Goal: Task Accomplishment & Management: Use online tool/utility

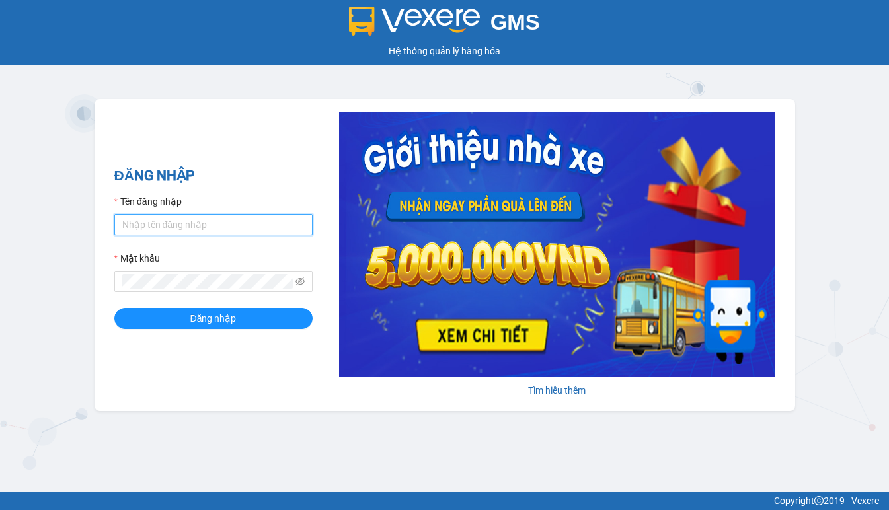
click at [139, 225] on input "Tên đăng nhập" at bounding box center [213, 224] width 198 height 21
type input "hien.phuchai"
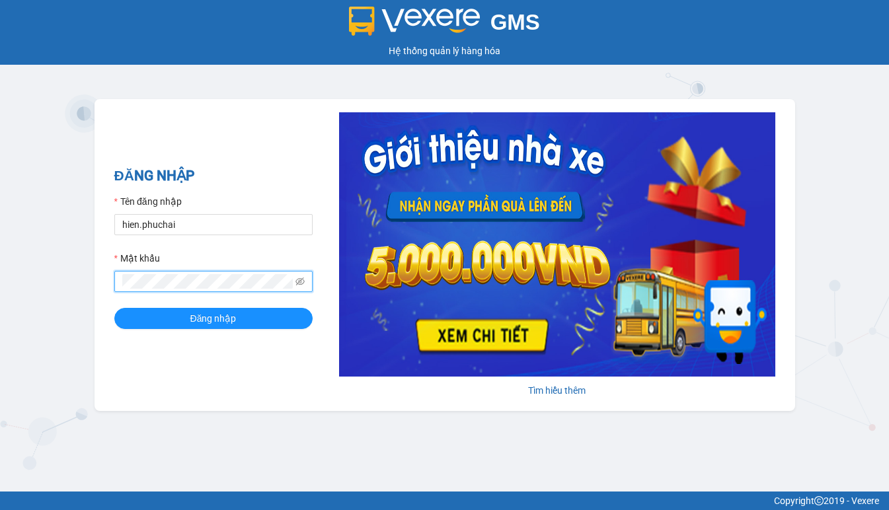
click at [114, 308] on button "Đăng nhập" at bounding box center [213, 318] width 198 height 21
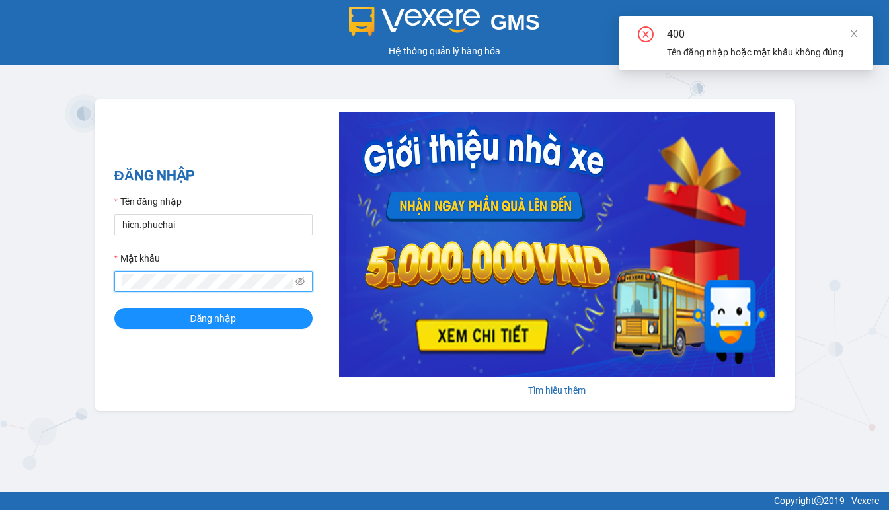
click at [80, 305] on div "GMS Hệ thống quản lý hàng hóa ĐĂNG NHẬP Tên đăng nhập hien.phuchai Mật khẩu Đăn…" at bounding box center [444, 246] width 889 height 492
click at [114, 308] on button "Đăng nhập" at bounding box center [213, 318] width 198 height 21
click at [38, 325] on div "GMS Hệ thống quản lý hàng hóa ĐĂNG NHẬP Tên đăng nhập hien.phuchai Mật khẩu Đăn…" at bounding box center [444, 246] width 889 height 492
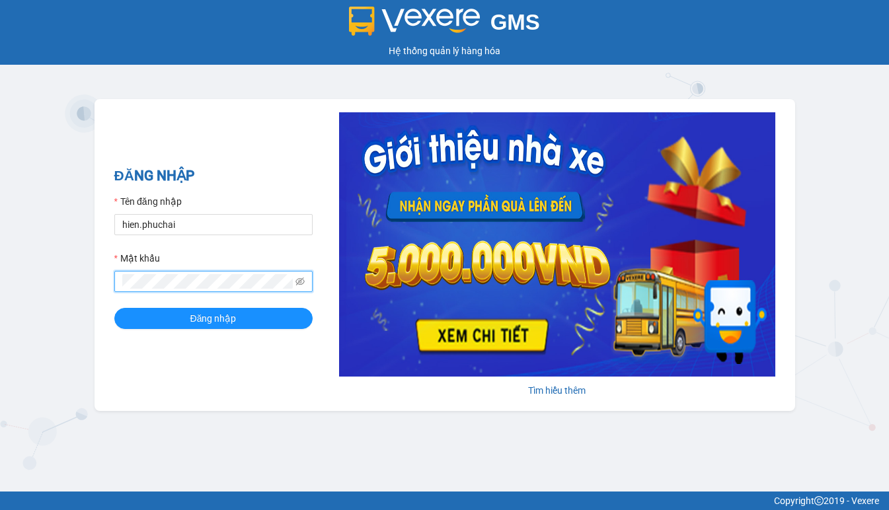
click at [114, 308] on button "Đăng nhập" at bounding box center [213, 318] width 198 height 21
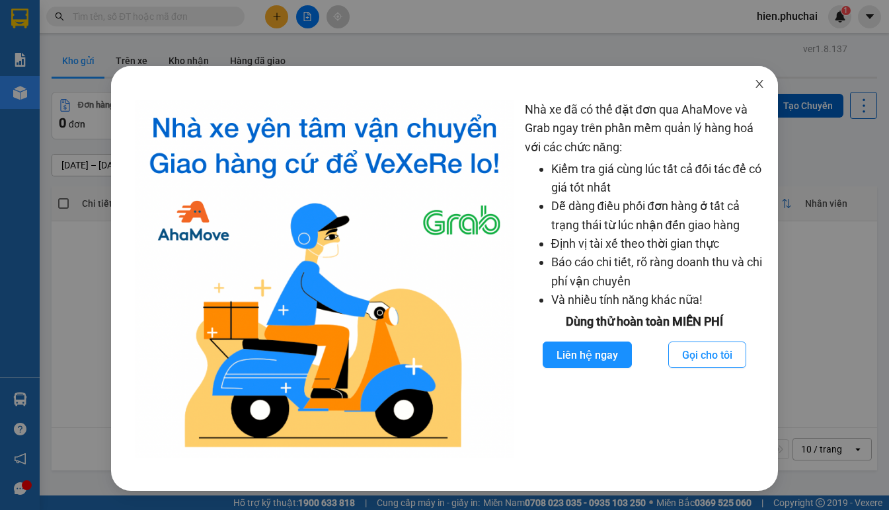
click at [755, 84] on icon "close" at bounding box center [759, 84] width 11 height 11
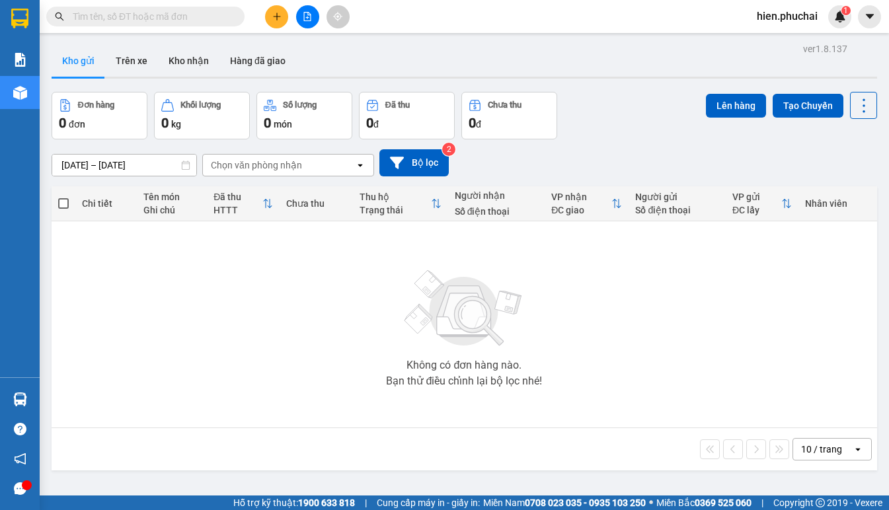
click at [745, 368] on div "Không có đơn hàng nào. Bạn thử điều chỉnh lại bộ lọc nhé!" at bounding box center [464, 324] width 812 height 198
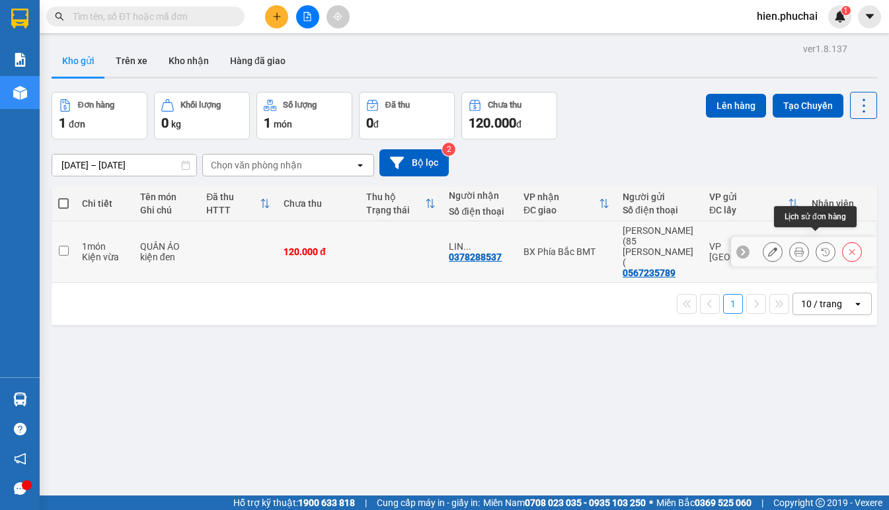
click at [821, 247] on icon at bounding box center [825, 251] width 9 height 9
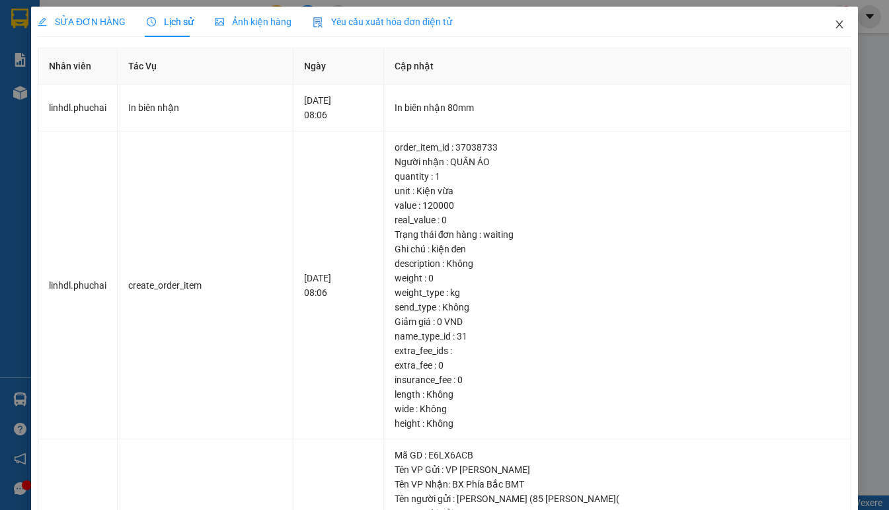
click at [834, 27] on icon "close" at bounding box center [839, 24] width 11 height 11
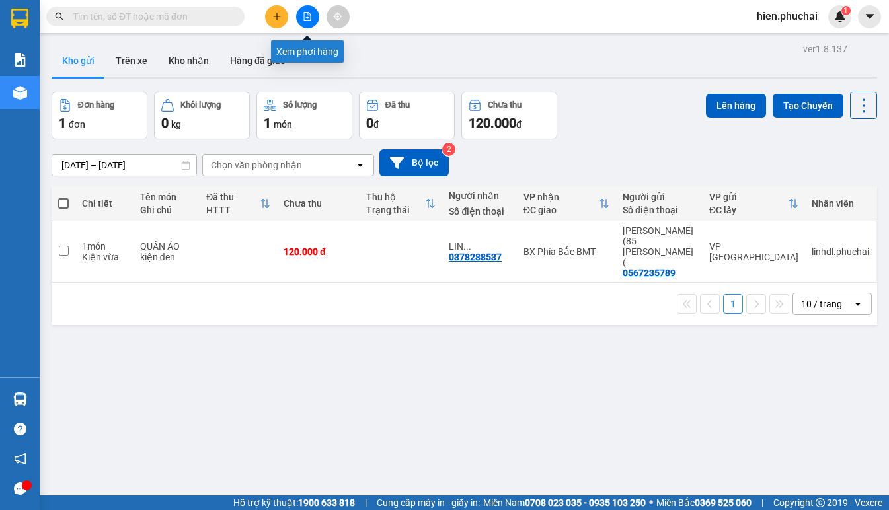
click at [313, 17] on button at bounding box center [307, 16] width 23 height 23
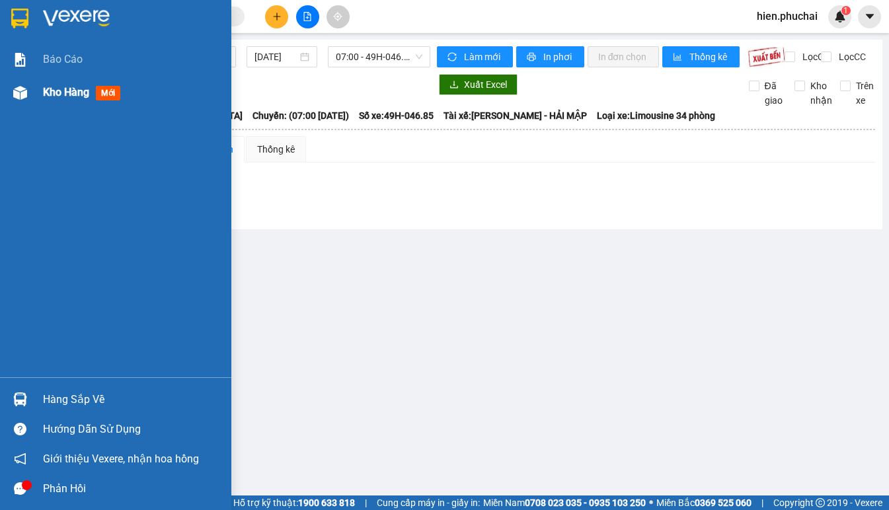
click at [26, 96] on img at bounding box center [20, 93] width 14 height 14
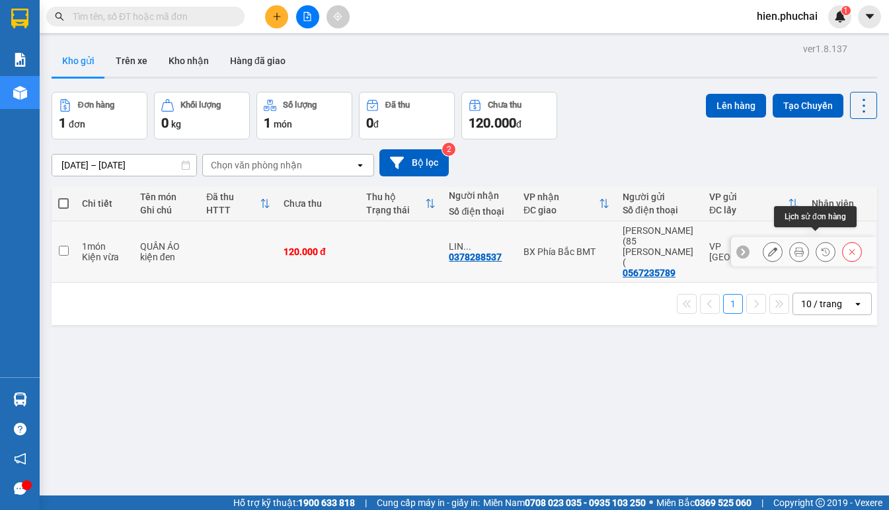
click at [818, 246] on button at bounding box center [825, 252] width 19 height 23
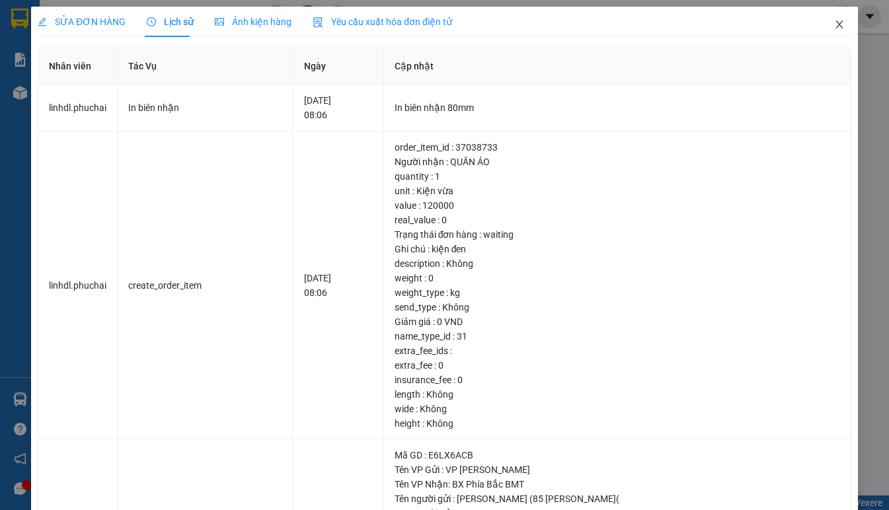
drag, startPoint x: 832, startPoint y: 20, endPoint x: 589, endPoint y: 0, distance: 244.0
click at [834, 20] on icon "close" at bounding box center [839, 24] width 11 height 11
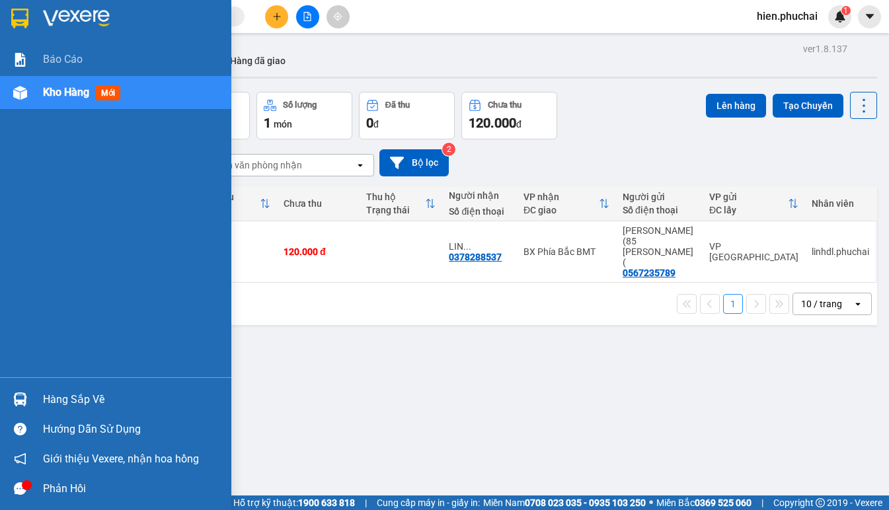
click at [23, 490] on icon "message" at bounding box center [20, 488] width 13 height 13
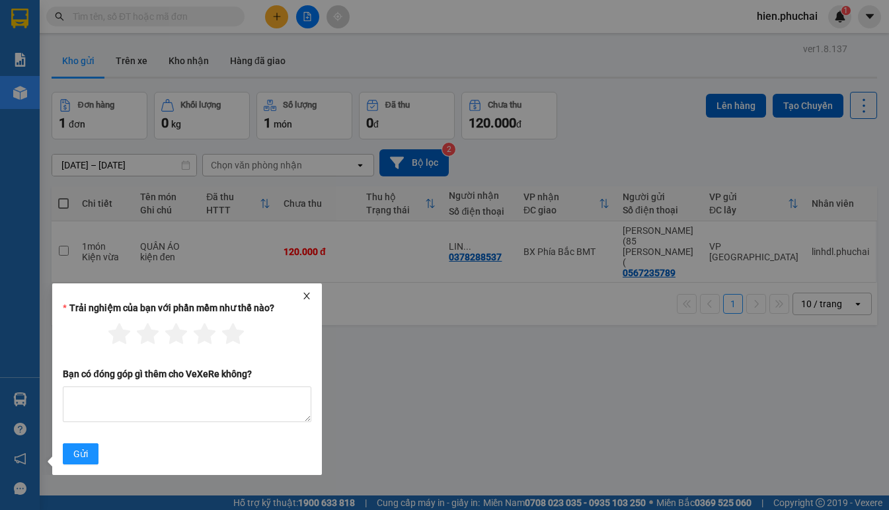
click at [303, 297] on icon "close" at bounding box center [306, 295] width 9 height 9
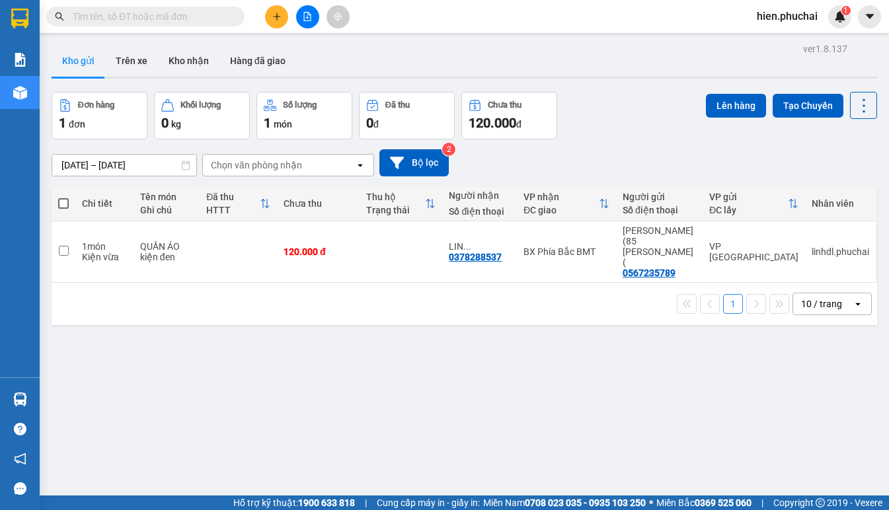
click at [283, 316] on div "ver 1.8.137 Kho gửi Trên xe Kho nhận Hàng đã giao Đơn hàng 1 đơn Khối lượng 0 k…" at bounding box center [464, 295] width 836 height 510
click at [494, 156] on div "[DATE] – [DATE] Press the down arrow key to interact with the calendar and sele…" at bounding box center [464, 162] width 825 height 27
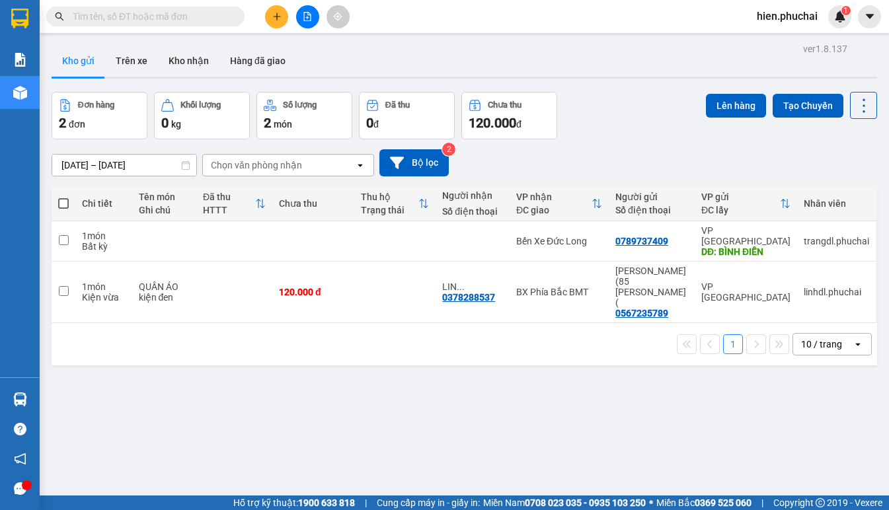
click at [525, 63] on div "Kho gửi Trên xe Kho nhận Hàng đã giao" at bounding box center [464, 62] width 825 height 35
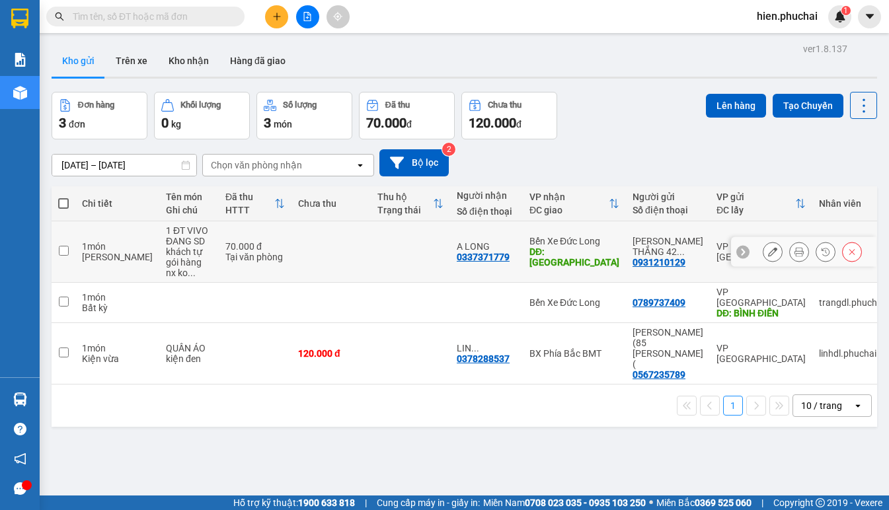
click at [769, 243] on button at bounding box center [772, 252] width 19 height 23
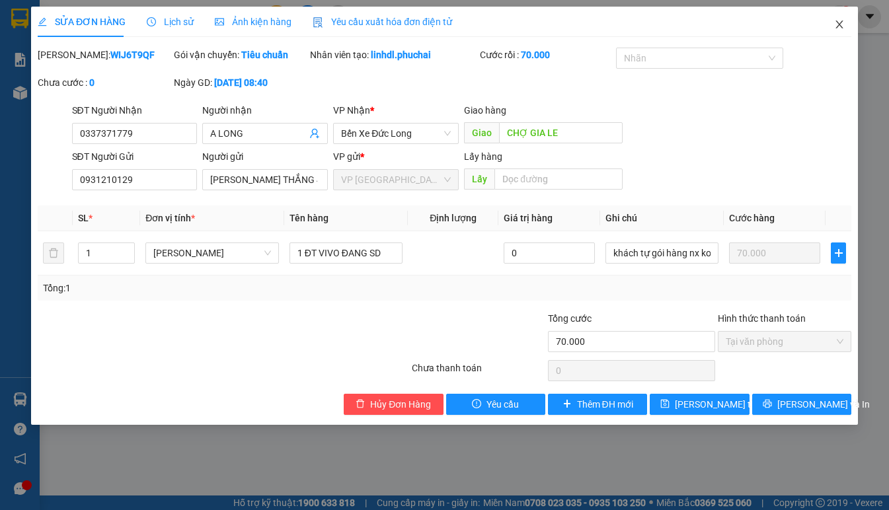
click at [836, 28] on icon "close" at bounding box center [839, 24] width 11 height 11
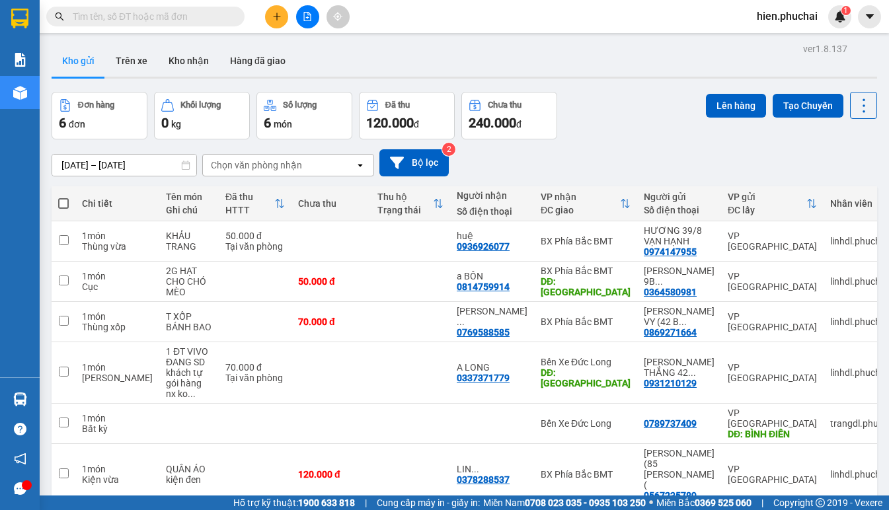
scroll to position [61, 0]
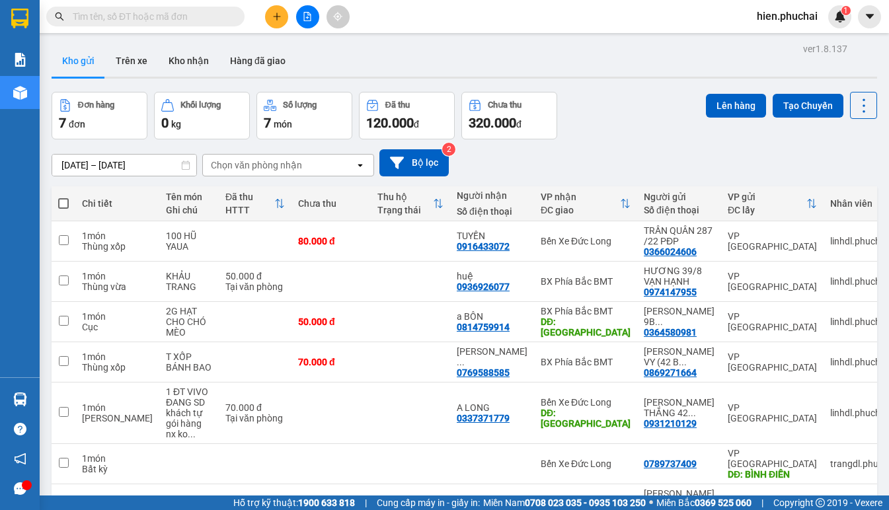
scroll to position [62, 0]
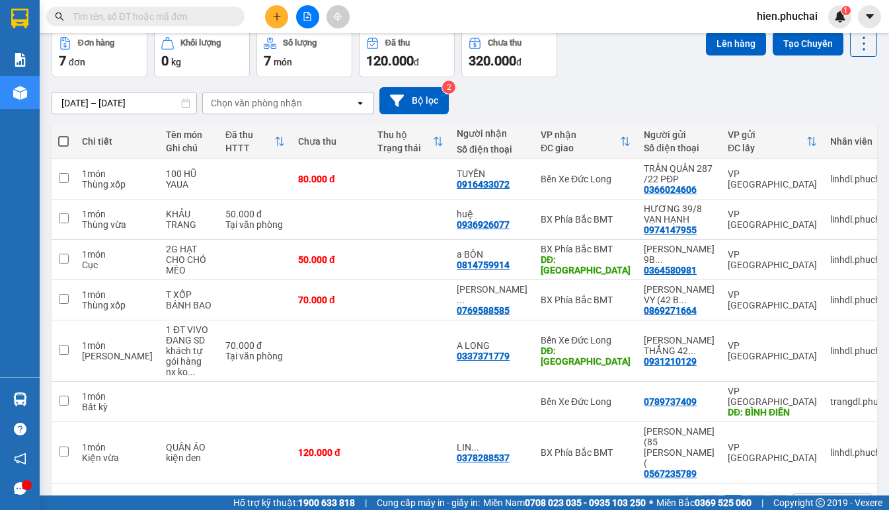
click at [65, 131] on th at bounding box center [64, 141] width 24 height 35
drag, startPoint x: 67, startPoint y: 140, endPoint x: 409, endPoint y: 118, distance: 343.0
click at [66, 140] on span at bounding box center [63, 141] width 11 height 11
click at [63, 135] on input "checkbox" at bounding box center [63, 135] width 0 height 0
checkbox input "true"
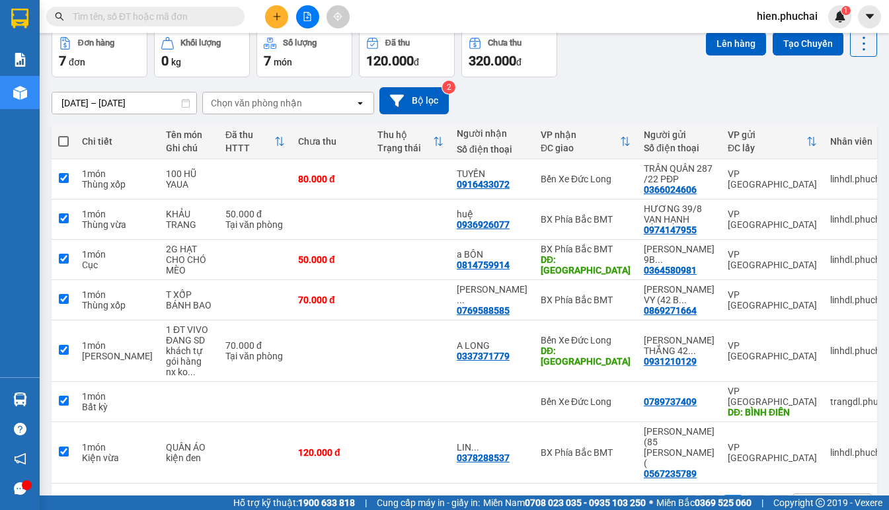
checkbox input "true"
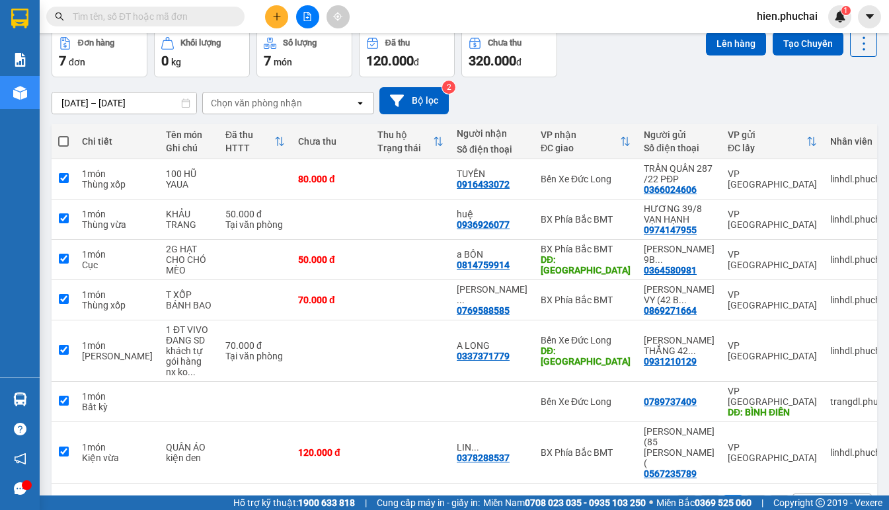
checkbox input "true"
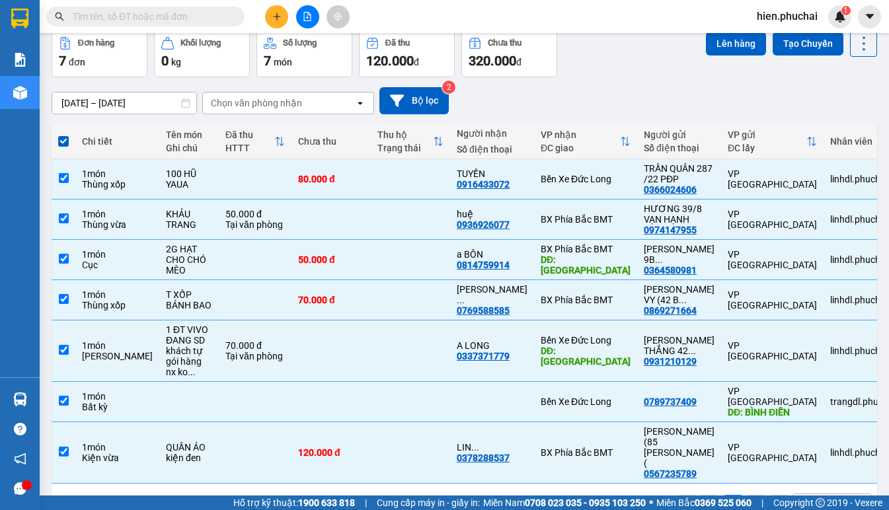
scroll to position [0, 0]
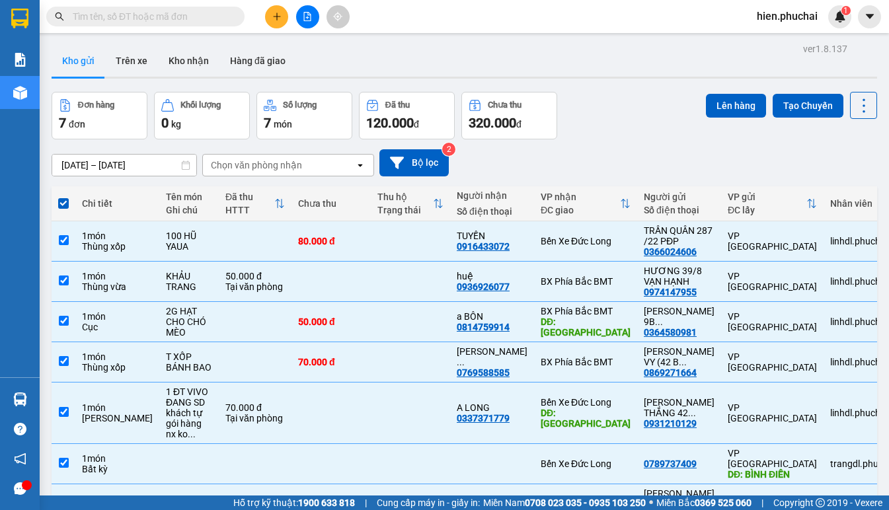
click at [694, 102] on div "Đơn hàng 7 đơn Khối lượng 0 kg Số lượng 7 món Đã thu 120.000 đ Chưa thu 320.000…" at bounding box center [464, 116] width 825 height 48
click at [709, 104] on button "Lên hàng" at bounding box center [736, 106] width 60 height 24
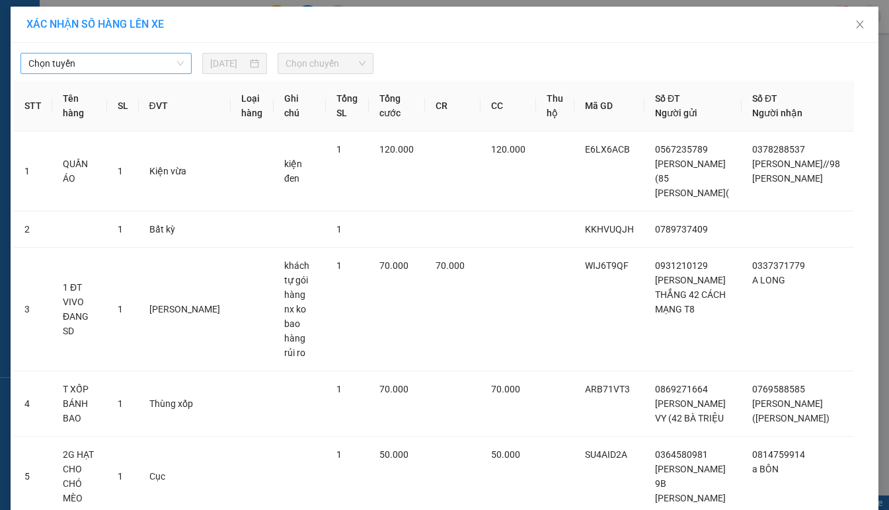
click at [123, 61] on span "Chọn tuyến" at bounding box center [105, 64] width 155 height 20
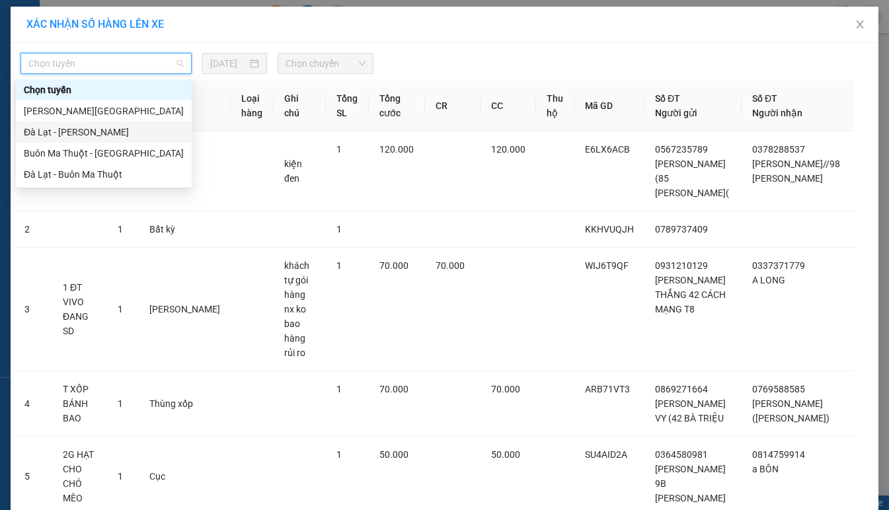
click at [114, 132] on div "Đà Lạt - Gia Lai" at bounding box center [104, 132] width 160 height 15
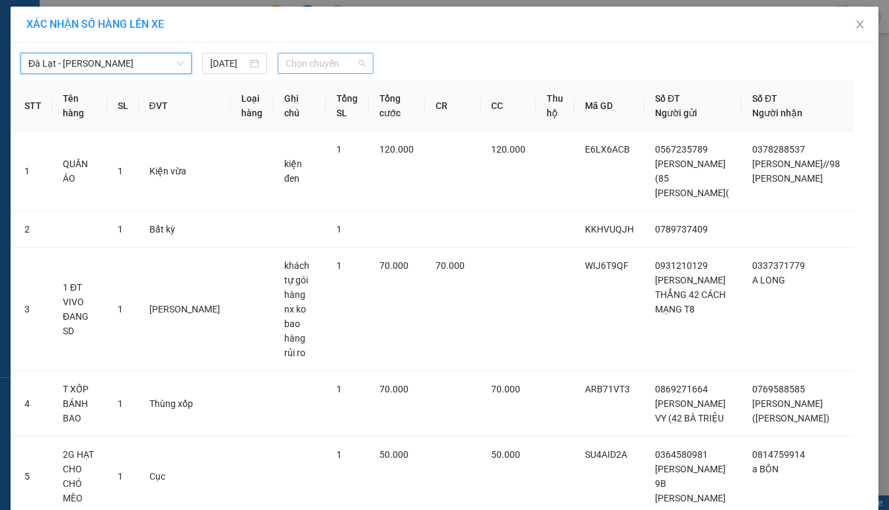
click at [332, 64] on span "Chọn chuyến" at bounding box center [324, 64] width 79 height 20
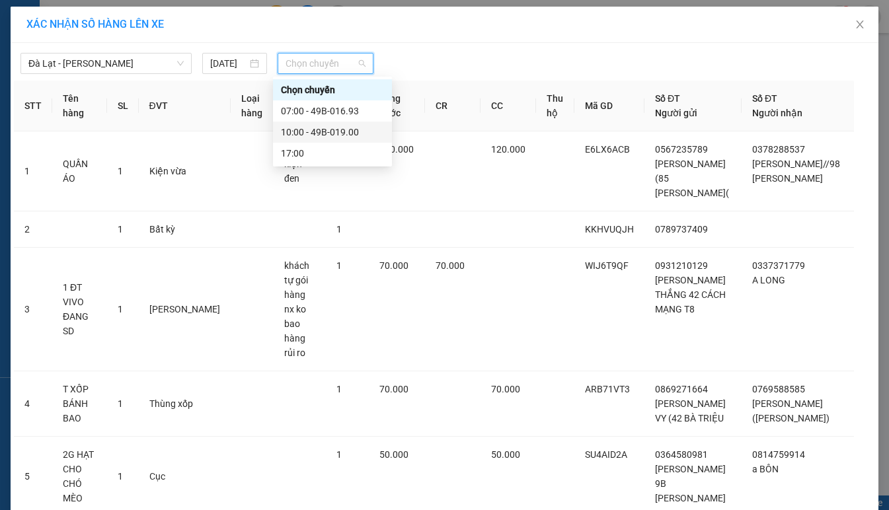
click at [320, 134] on div "10:00 - 49B-019.00" at bounding box center [332, 132] width 103 height 15
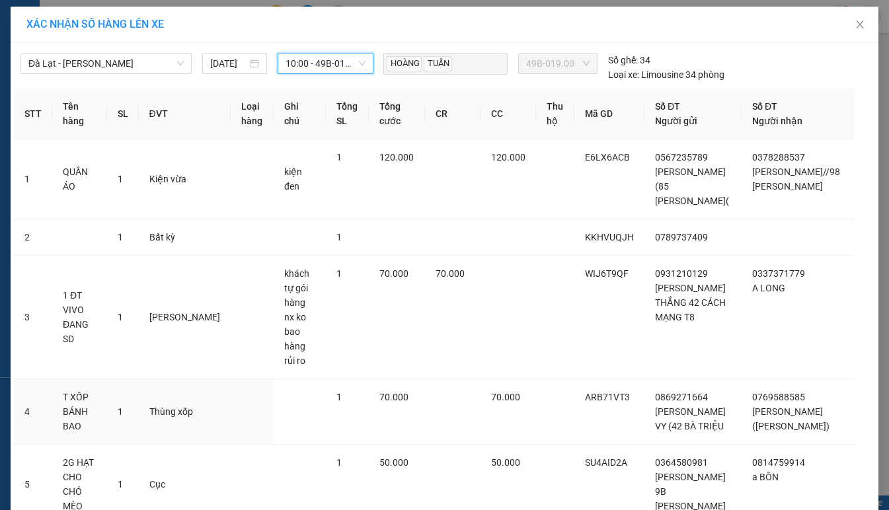
scroll to position [198, 0]
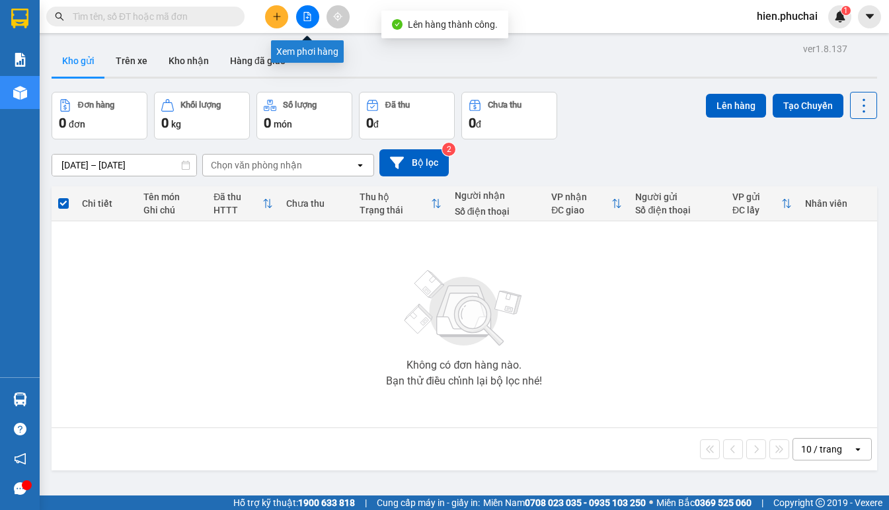
click at [310, 11] on button at bounding box center [307, 16] width 23 height 23
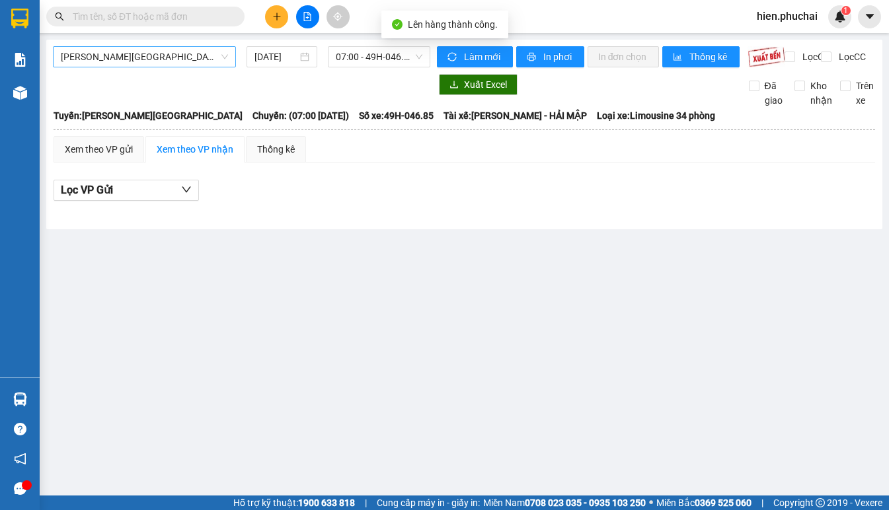
click at [172, 54] on span "Gia Lai - Đà Lạt" at bounding box center [144, 57] width 167 height 20
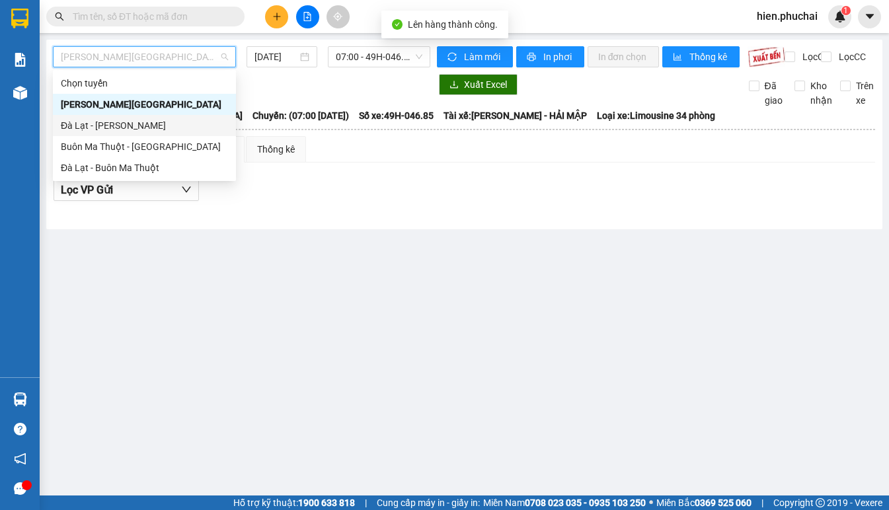
click at [150, 125] on div "Đà Lạt - Gia Lai" at bounding box center [144, 125] width 167 height 15
type input "15/08/2025"
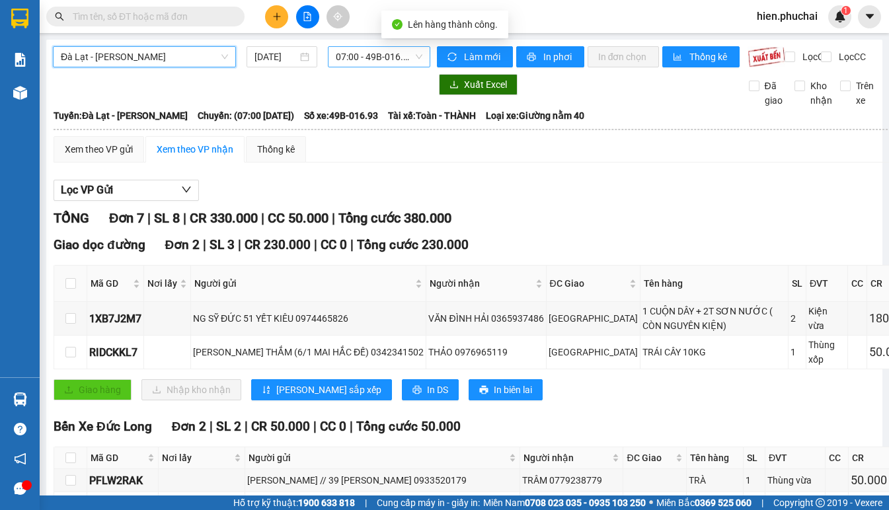
click at [346, 63] on span "07:00 - 49B-016.93" at bounding box center [379, 57] width 87 height 20
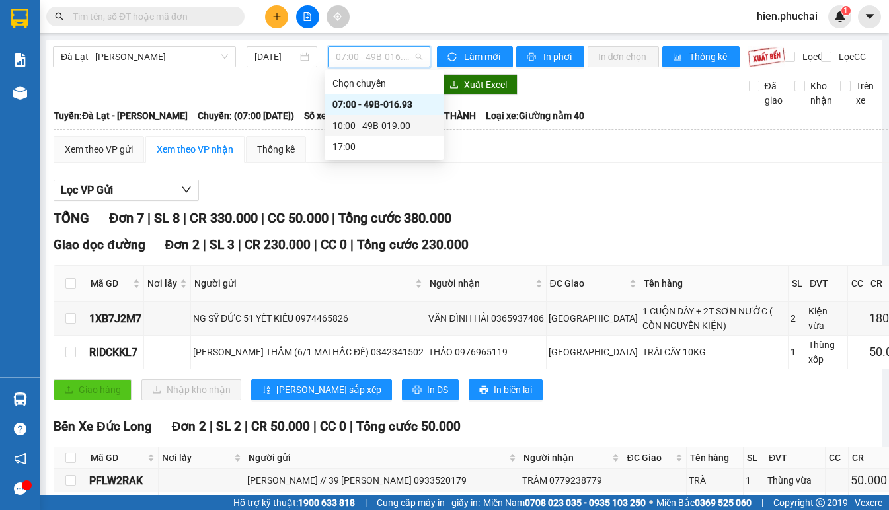
click at [367, 128] on div "10:00 - 49B-019.00" at bounding box center [383, 125] width 103 height 15
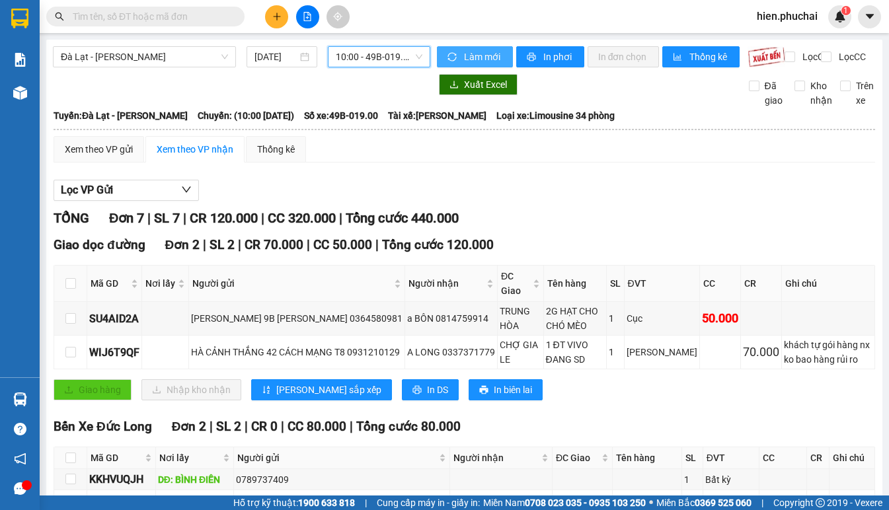
click at [464, 59] on span "Làm mới" at bounding box center [483, 57] width 38 height 15
click at [548, 52] on span "In phơi" at bounding box center [558, 57] width 30 height 15
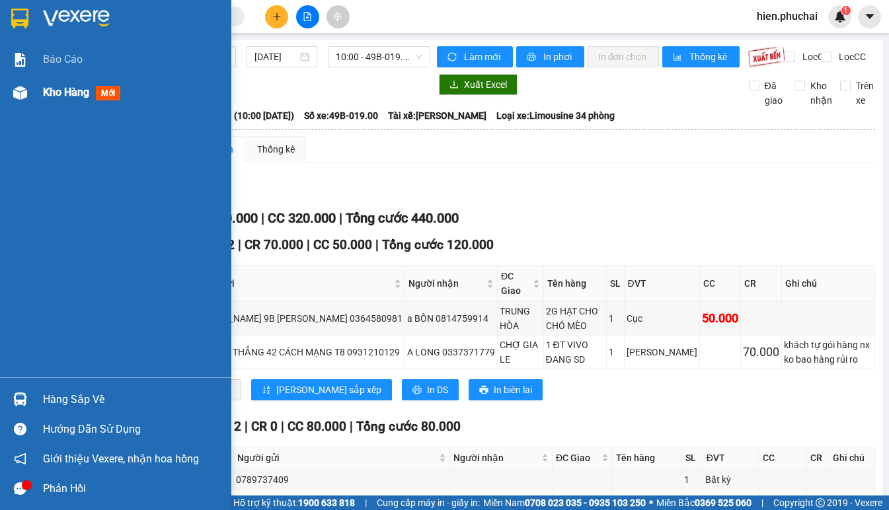
click at [22, 91] on img at bounding box center [20, 93] width 14 height 14
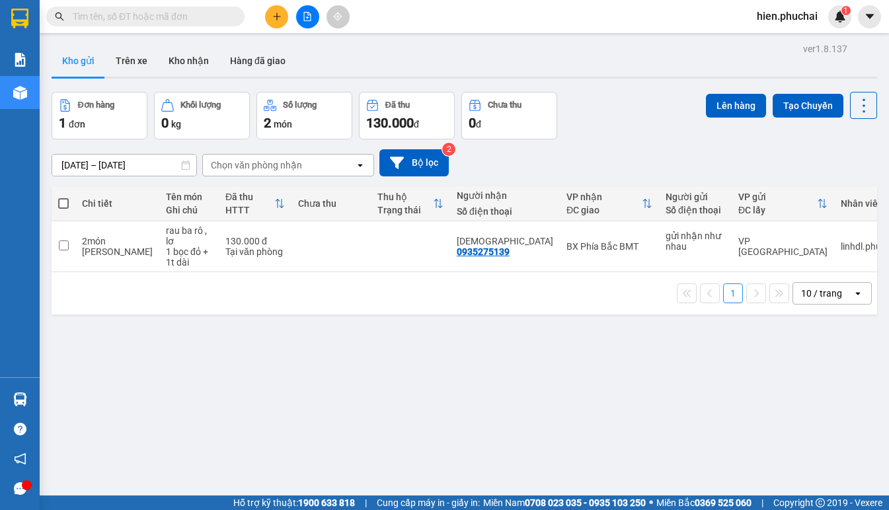
click at [681, 384] on div "ver 1.8.137 Kho gửi Trên xe Kho nhận Hàng đã giao Đơn hàng 1 đơn Khối lượng 0 k…" at bounding box center [464, 295] width 836 height 510
drag, startPoint x: 706, startPoint y: 416, endPoint x: 696, endPoint y: 403, distance: 16.4
click at [702, 405] on div "ver 1.8.137 Kho gửi Trên xe Kho nhận Hàng đã giao Đơn hàng 1 đơn Khối lượng 0 k…" at bounding box center [464, 295] width 836 height 510
click at [574, 133] on div "Đơn hàng 1 đơn Khối lượng 0 kg Số lượng 2 món Đã thu 130.000 đ Chưa thu 0 đ Lên…" at bounding box center [464, 116] width 825 height 48
